Goal: Information Seeking & Learning: Learn about a topic

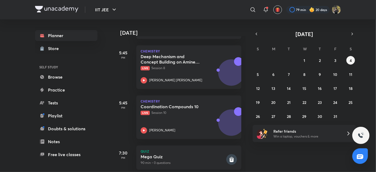
scroll to position [519, 0]
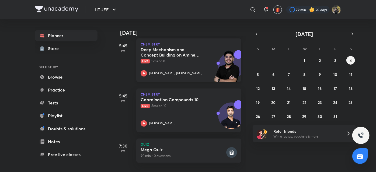
click at [178, 64] on div "Deep Mechanism and Concept Building on Amines & N-Containing Compounds - 8 Live…" at bounding box center [183, 62] width 85 height 30
